Goal: Find specific page/section: Find specific page/section

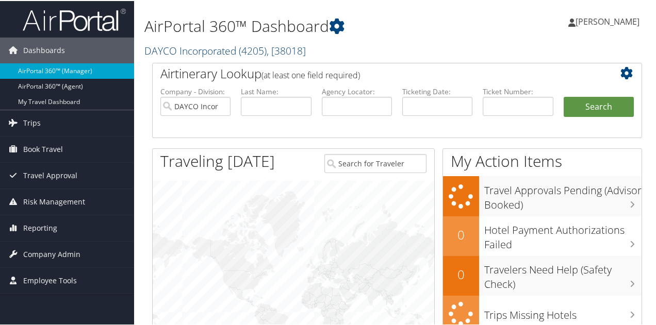
click at [174, 50] on link "DAYCO Incorporated ( 4205 ) , [ 38018 ]" at bounding box center [224, 50] width 161 height 14
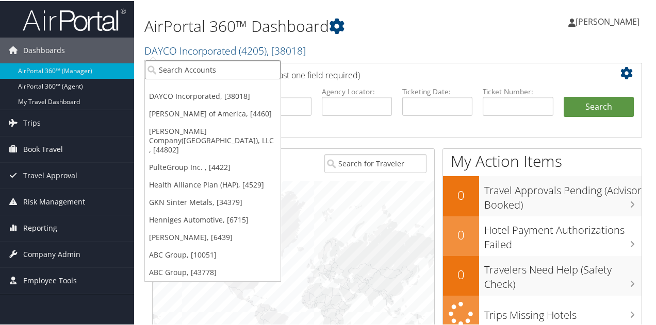
click at [182, 68] on input "search" at bounding box center [213, 68] width 136 height 19
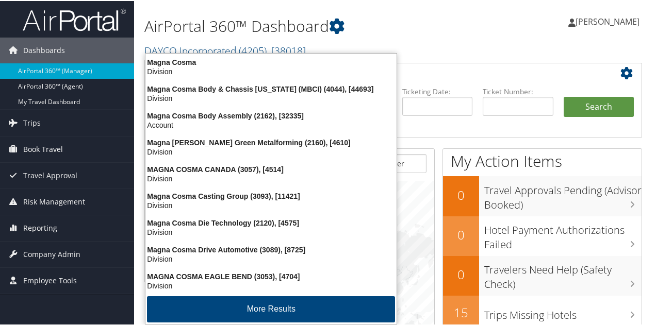
type input "cosma casting"
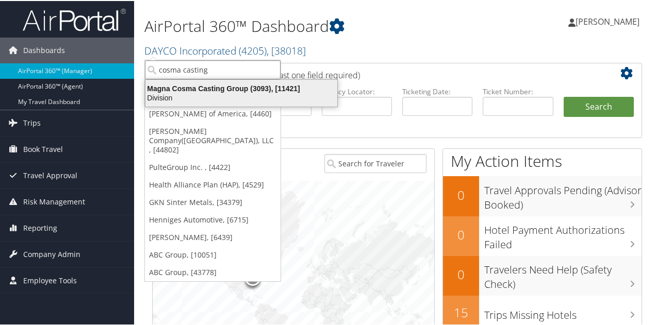
click at [189, 92] on div "Division" at bounding box center [241, 96] width 204 height 9
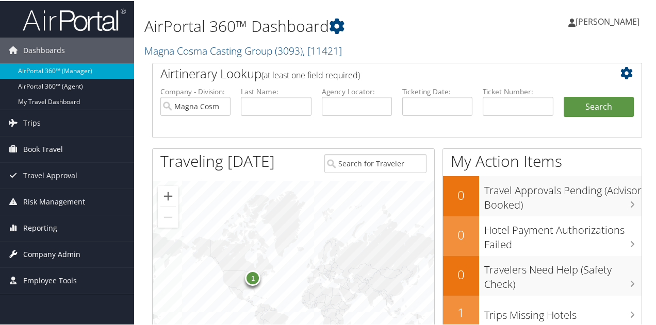
click at [34, 248] on span "Company Admin" at bounding box center [51, 254] width 57 height 26
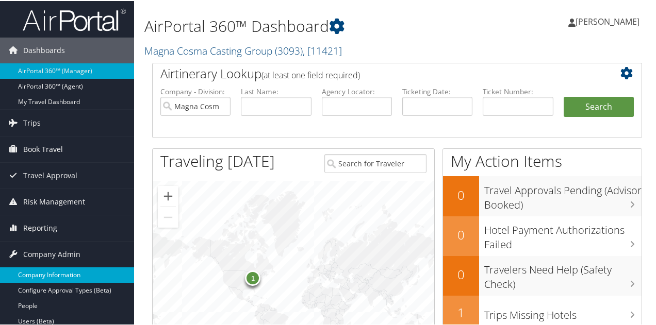
click at [44, 273] on link "Company Information" at bounding box center [67, 273] width 134 height 15
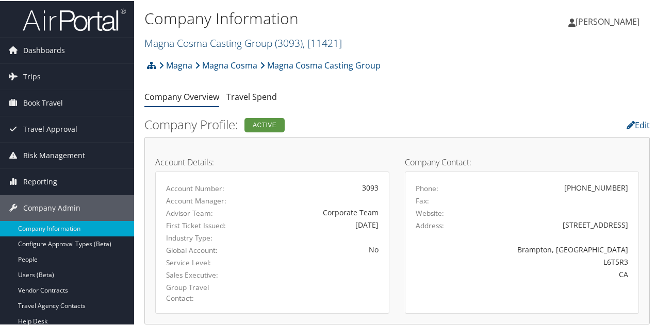
click at [178, 44] on link "Magna Cosma Casting Group ( 3093 ) , [ 11421 ]" at bounding box center [242, 42] width 197 height 14
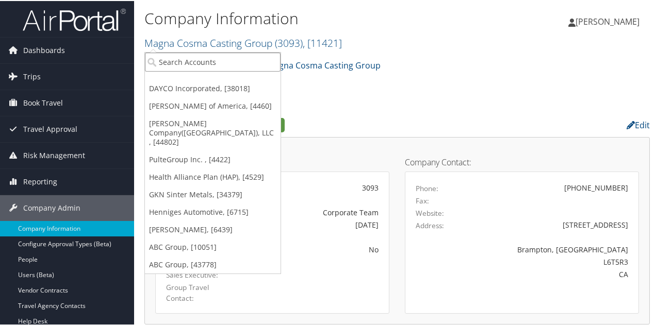
click at [185, 62] on input "search" at bounding box center [213, 61] width 136 height 19
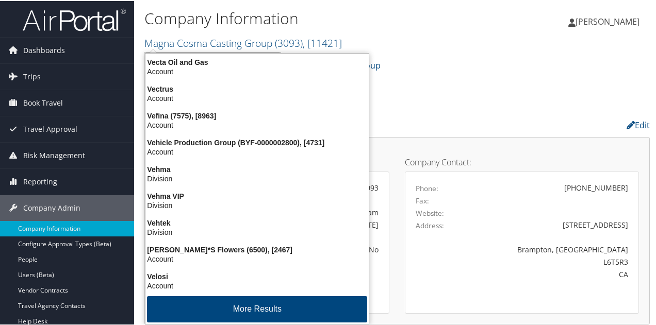
type input "v"
type input "cosma ve"
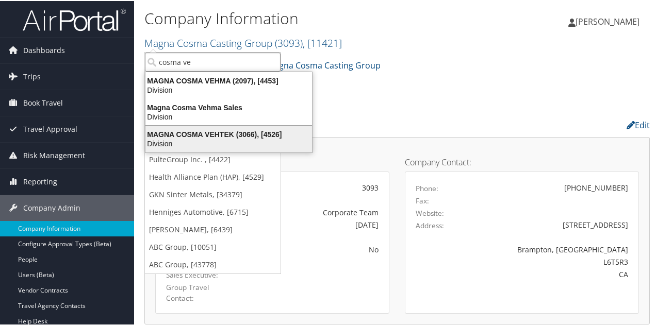
click at [209, 136] on div "MAGNA COSMA VEHTEK (3066), [4526]" at bounding box center [228, 133] width 179 height 9
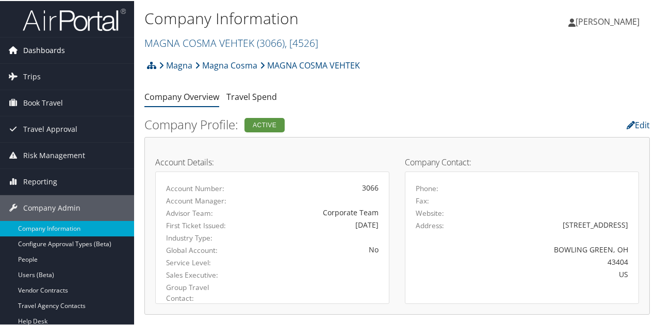
click at [58, 50] on span "Dashboards" at bounding box center [44, 50] width 42 height 26
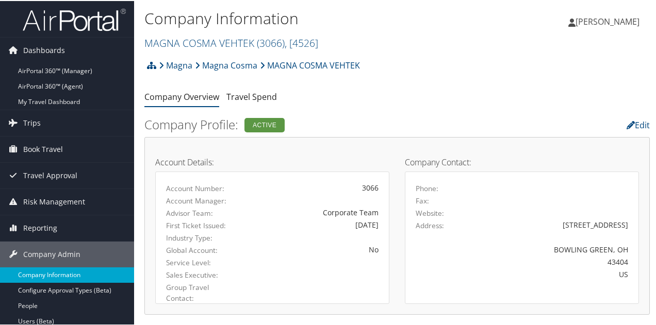
click at [91, 274] on link "Company Information" at bounding box center [67, 273] width 134 height 15
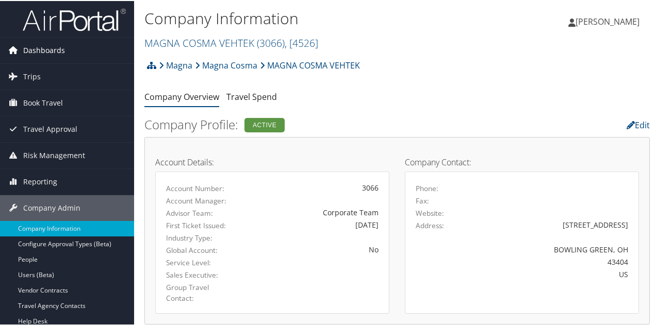
click at [55, 48] on span "Dashboards" at bounding box center [44, 50] width 42 height 26
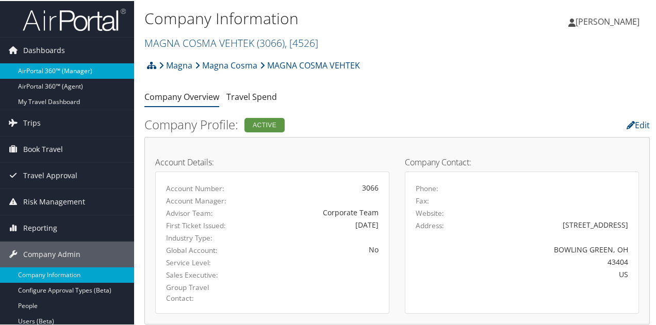
click at [54, 69] on link "AirPortal 360™ (Manager)" at bounding box center [67, 69] width 134 height 15
